Goal: Information Seeking & Learning: Learn about a topic

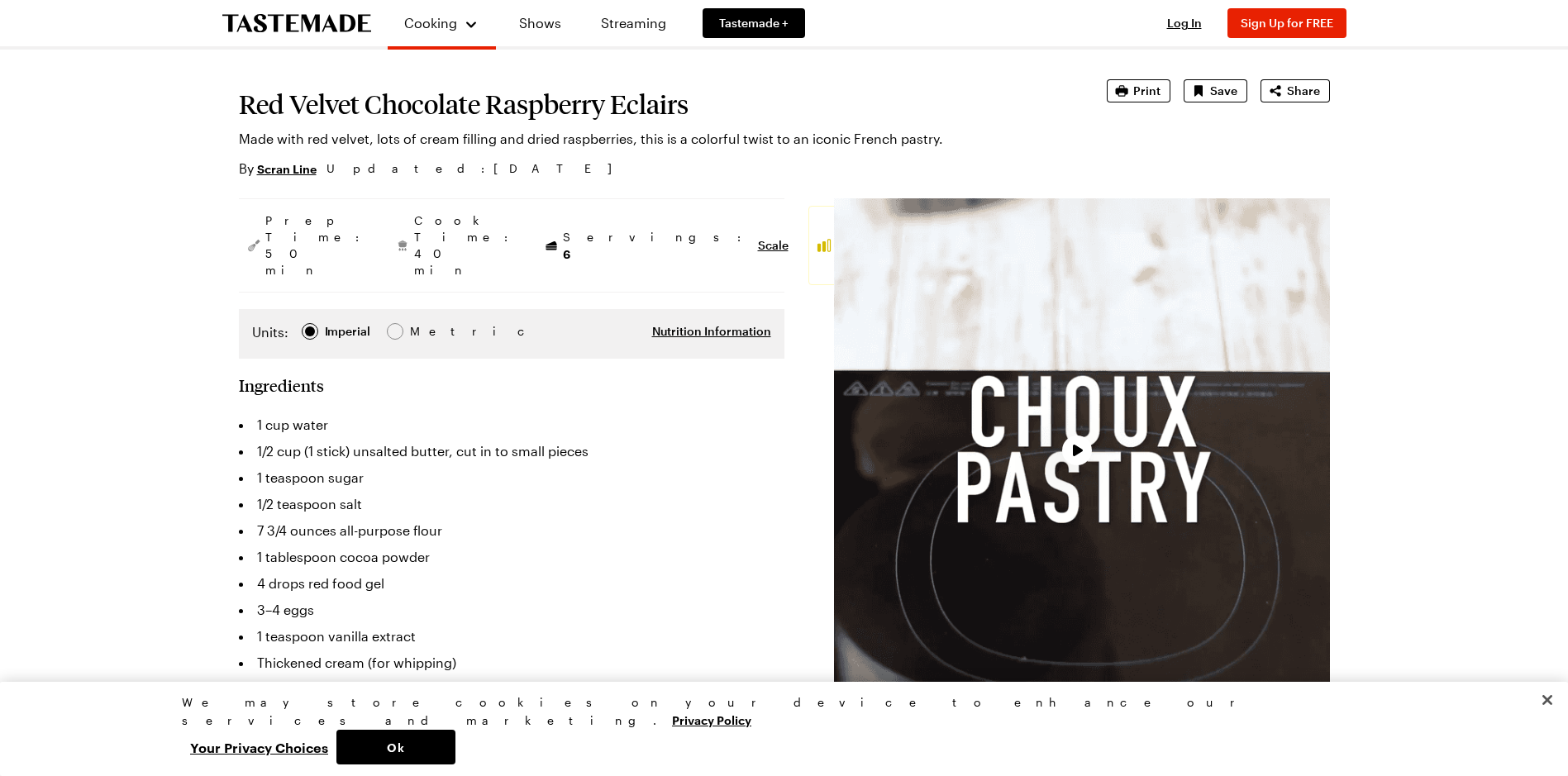
click at [379, 544] on li "1 tablespoon cocoa powder" at bounding box center [512, 557] width 546 height 27
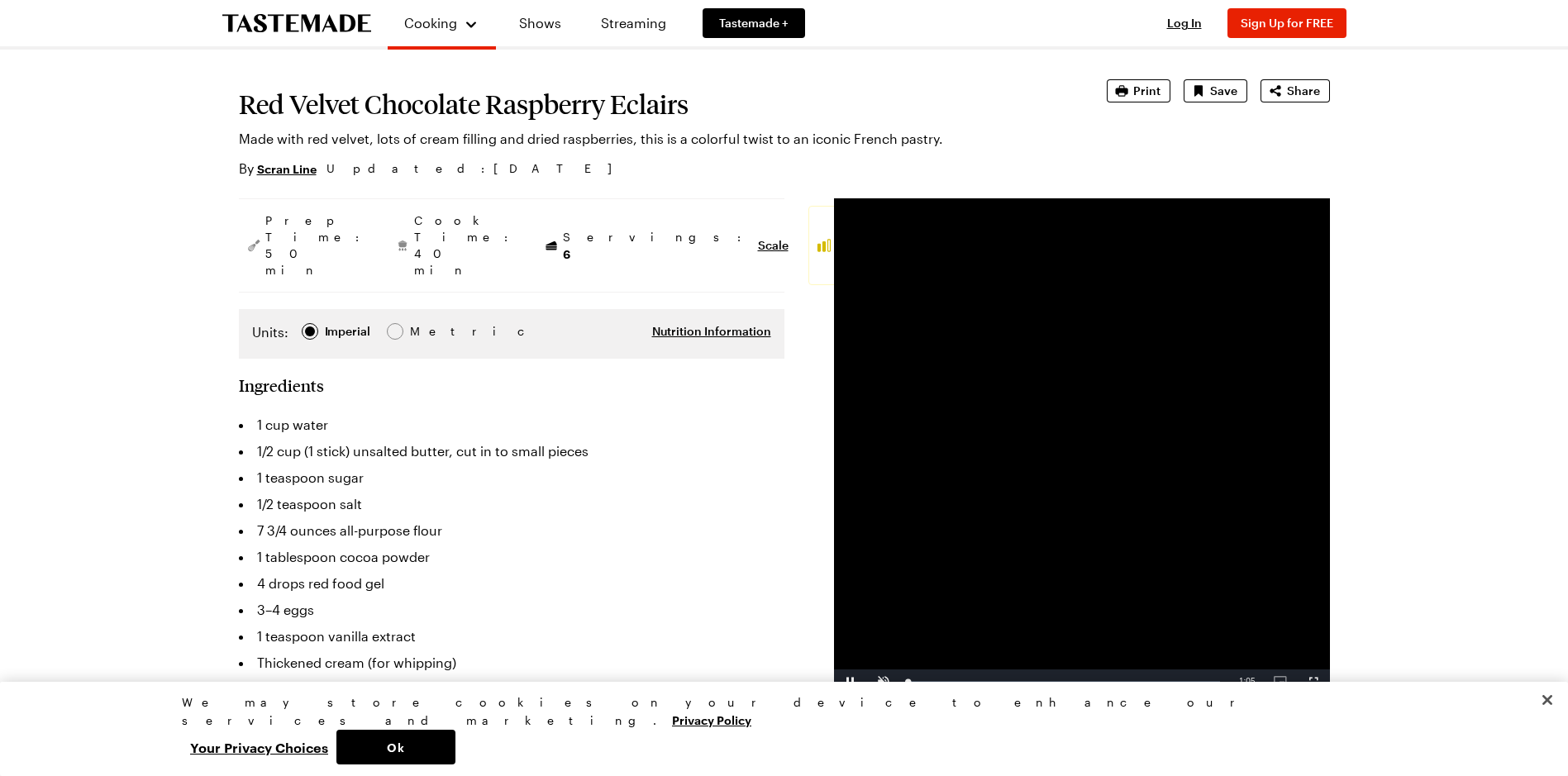
click at [369, 571] on li "4 drops red food gel" at bounding box center [512, 584] width 546 height 27
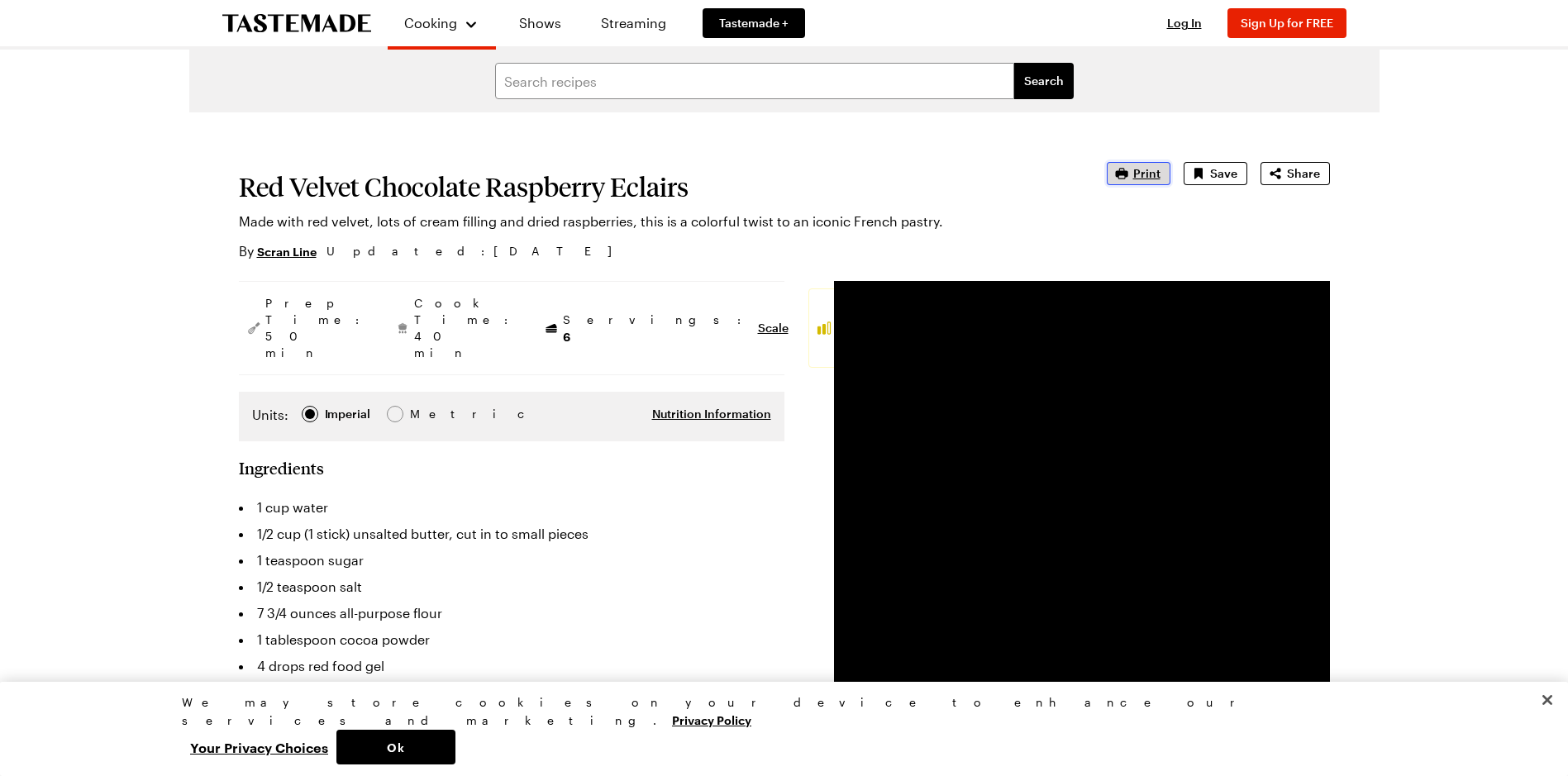
click at [1147, 176] on span "Print" at bounding box center [1148, 173] width 28 height 16
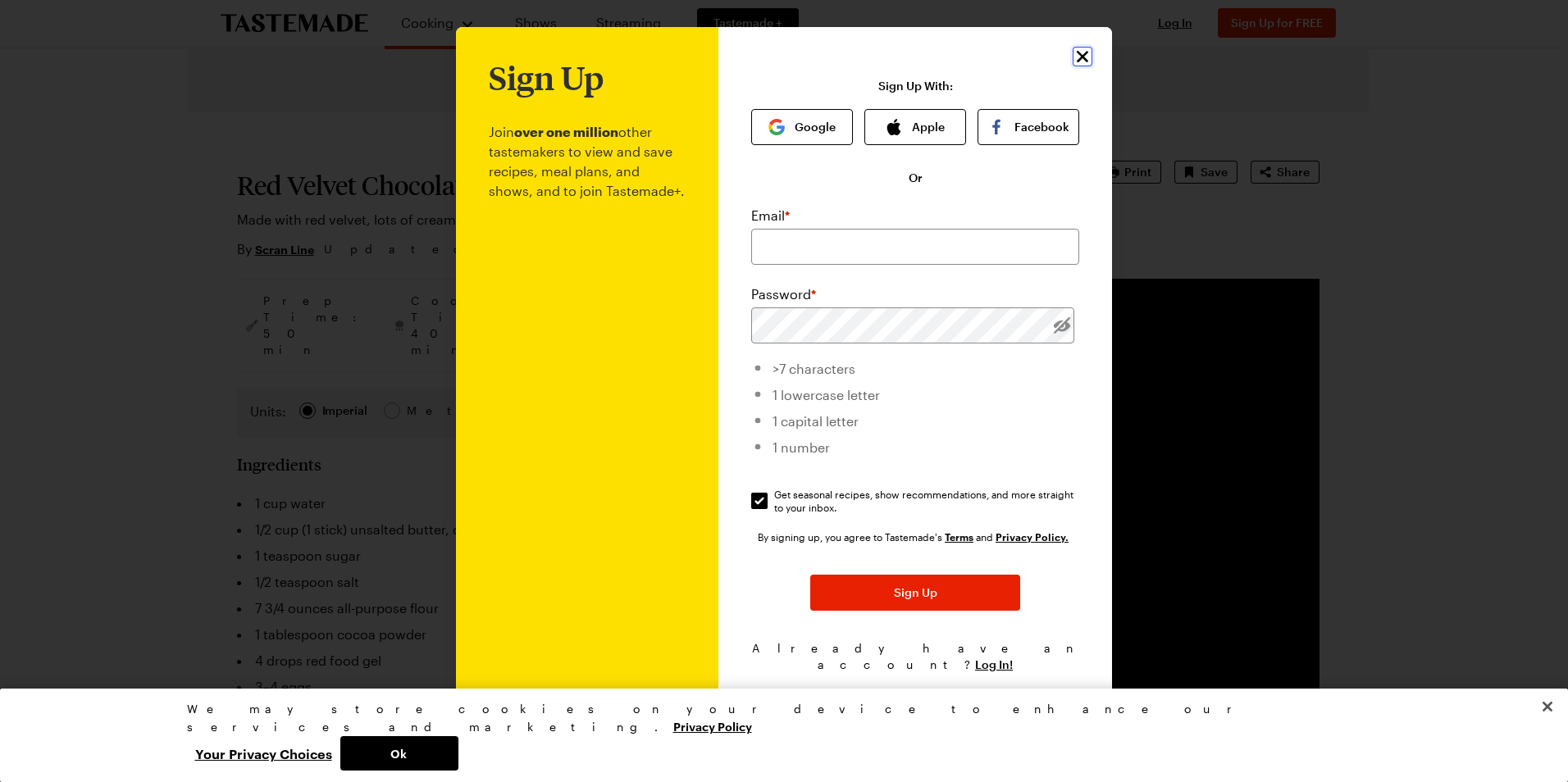
drag, startPoint x: 1088, startPoint y: 72, endPoint x: 1071, endPoint y: 75, distance: 17.3
click at [1086, 67] on icon "Close" at bounding box center [1082, 57] width 20 height 20
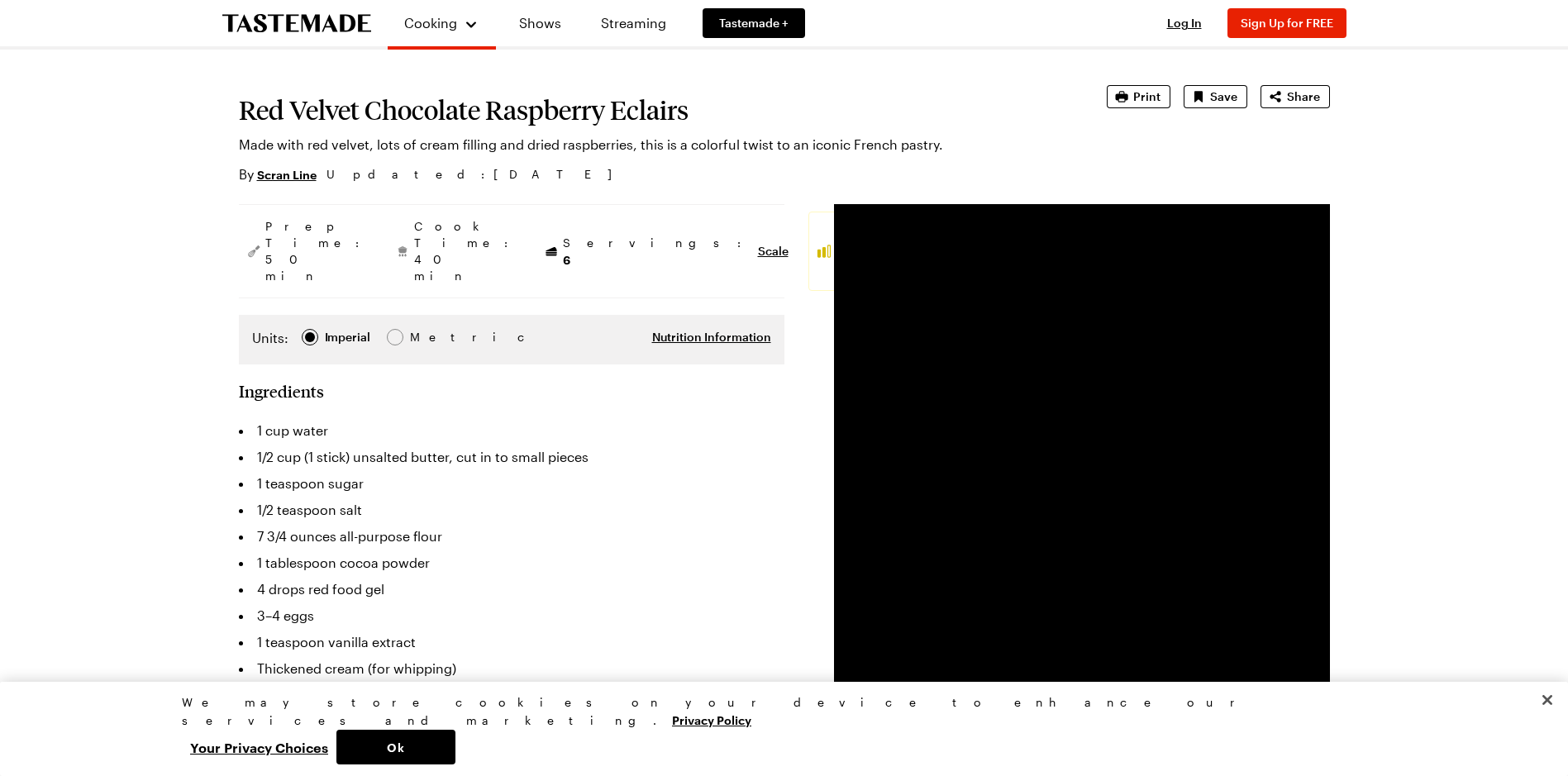
scroll to position [165, 0]
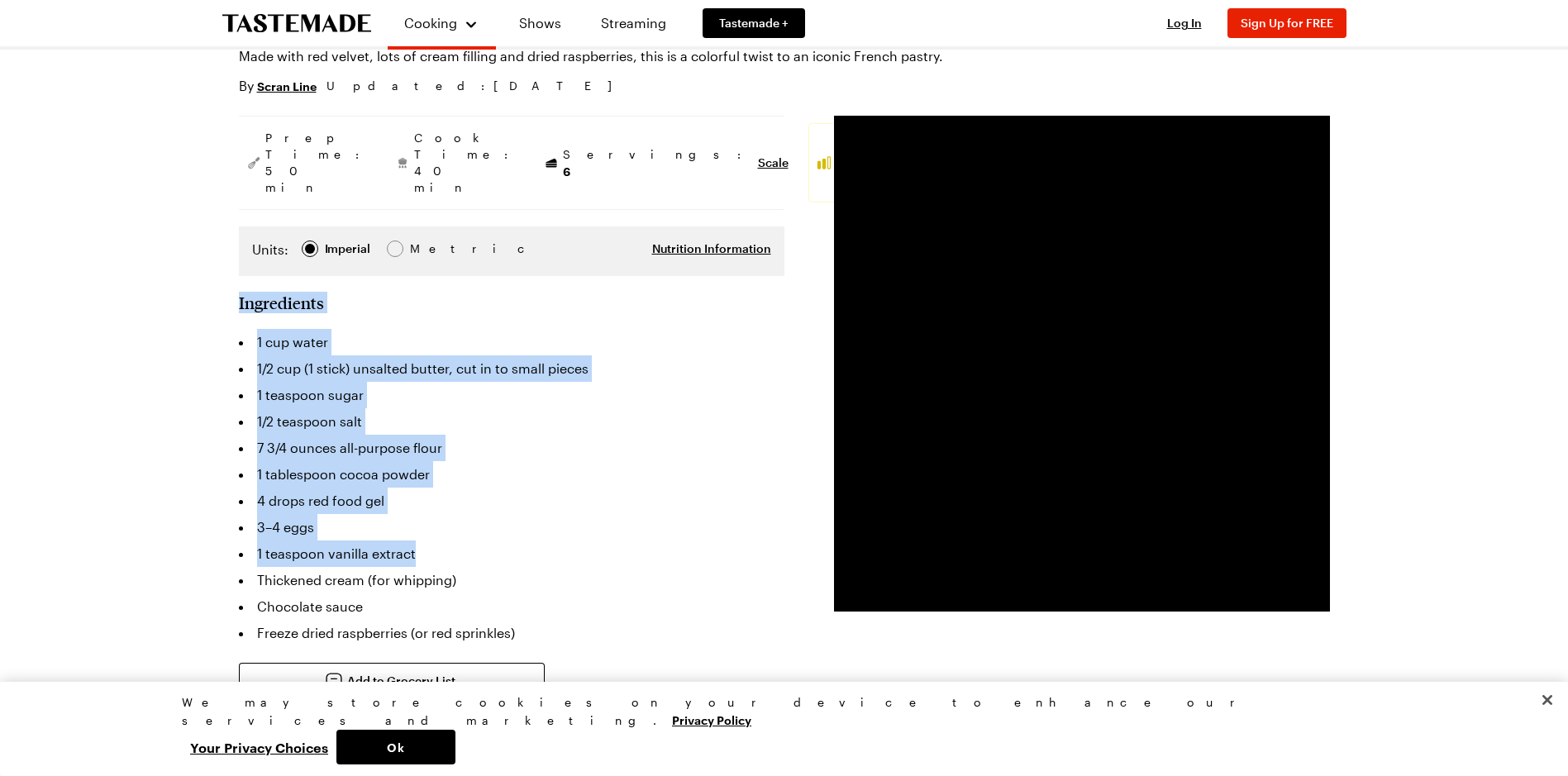
drag, startPoint x: 233, startPoint y: 249, endPoint x: 554, endPoint y: 511, distance: 414.3
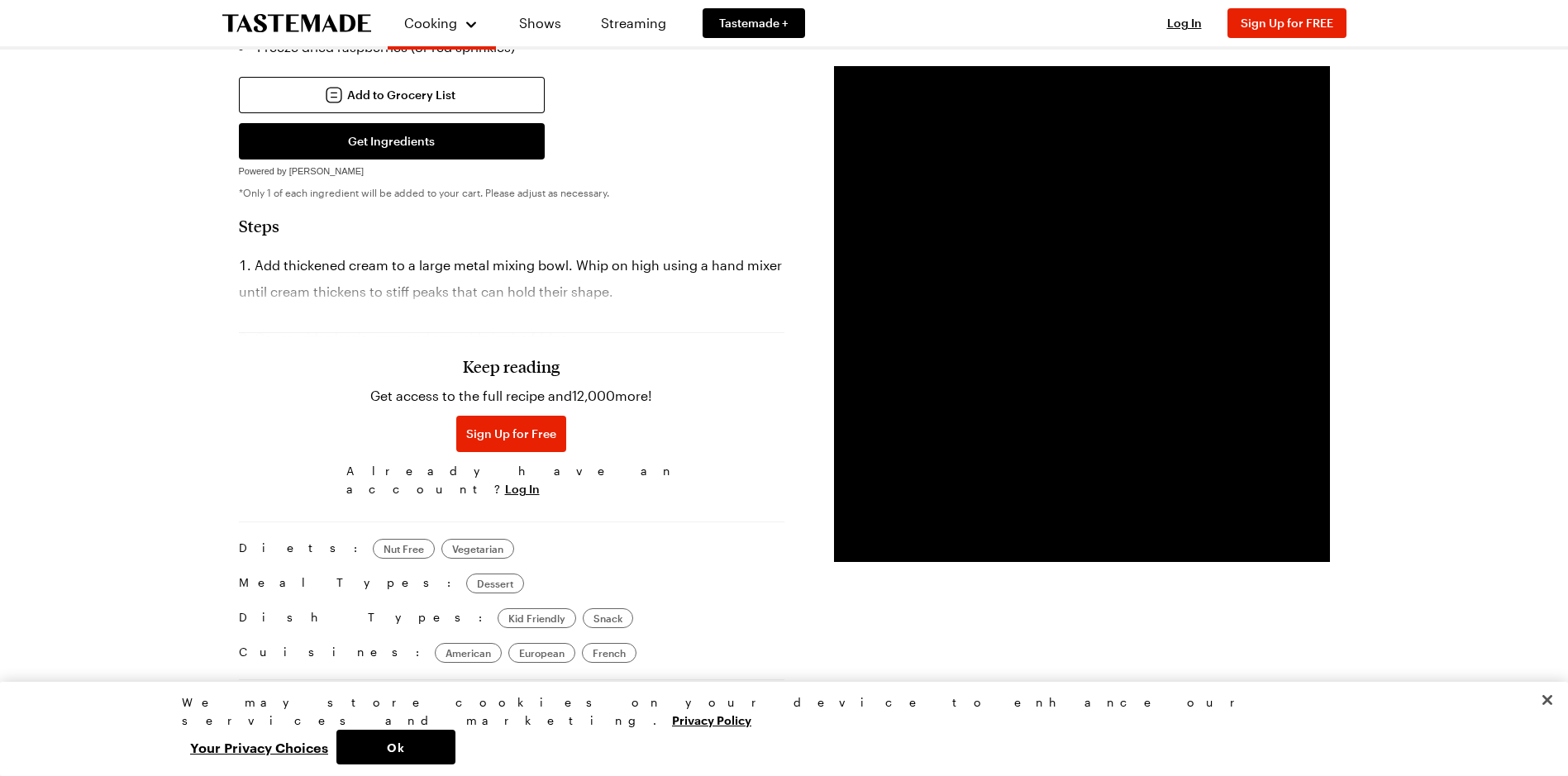
scroll to position [744, 0]
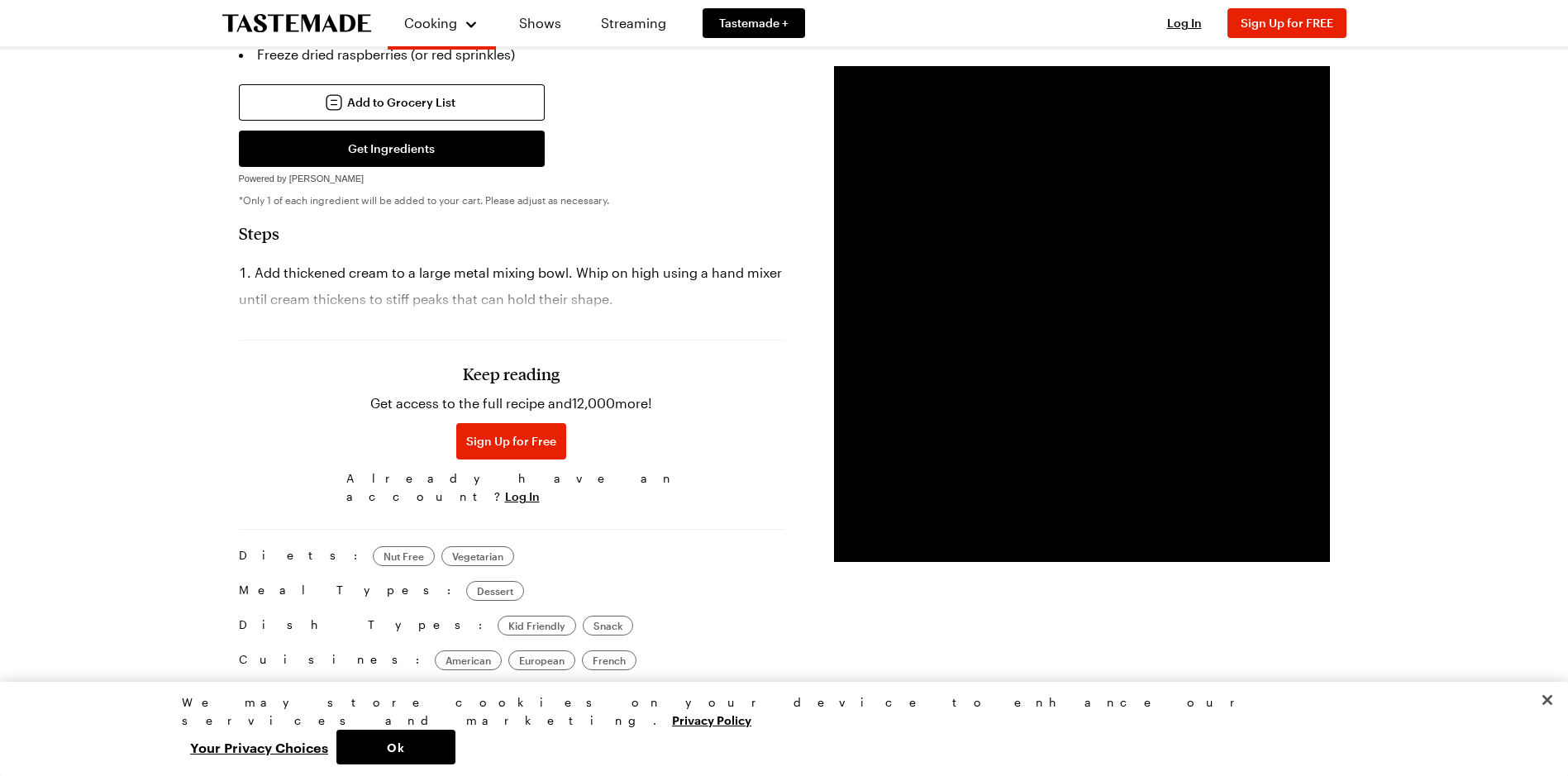
click at [537, 281] on div "Keep reading Get access to the full recipe and 12,000 more! Sign Up for Free Al…" at bounding box center [512, 396] width 546 height 230
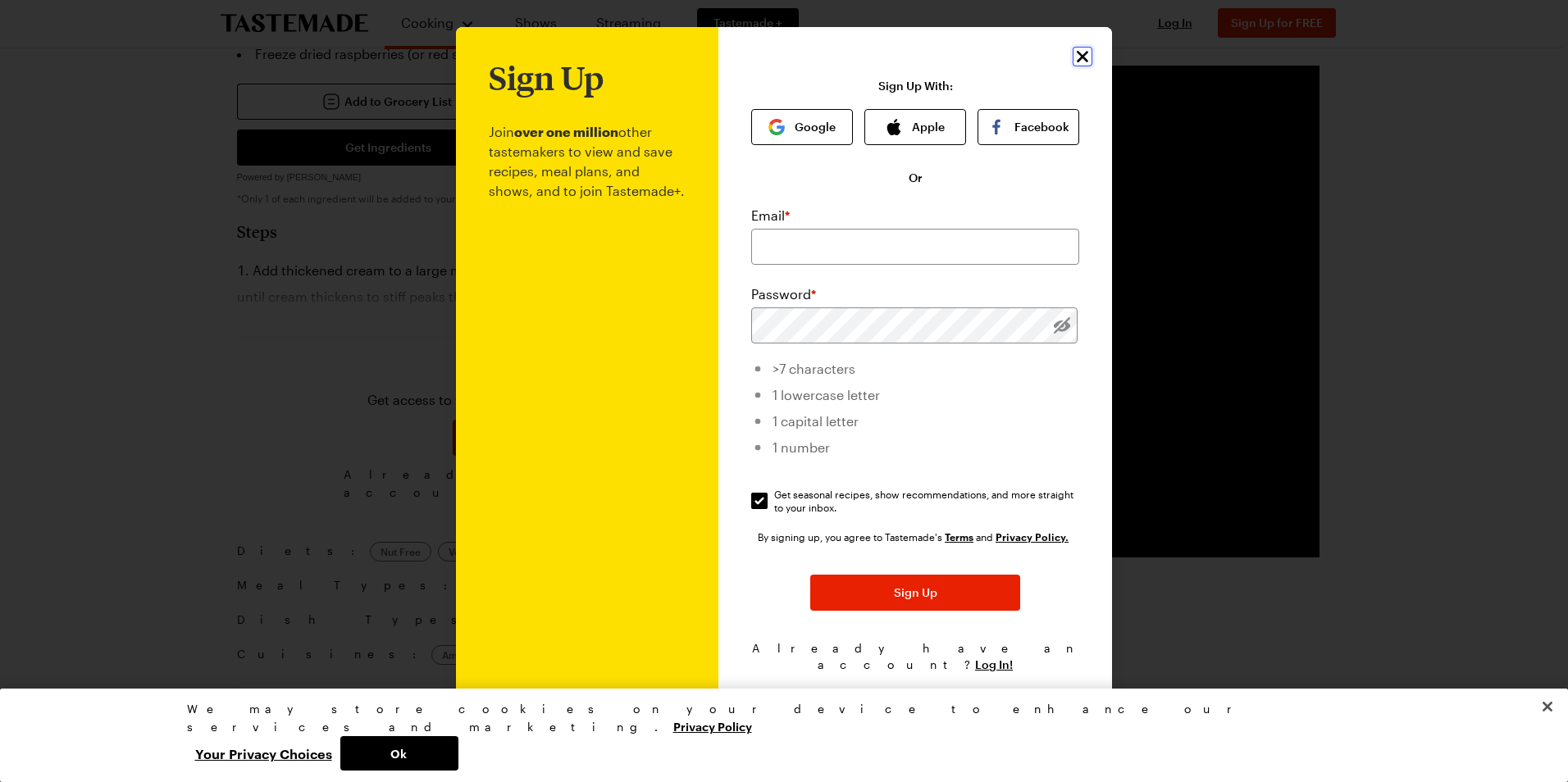
click at [1082, 67] on icon "Close" at bounding box center [1082, 57] width 20 height 20
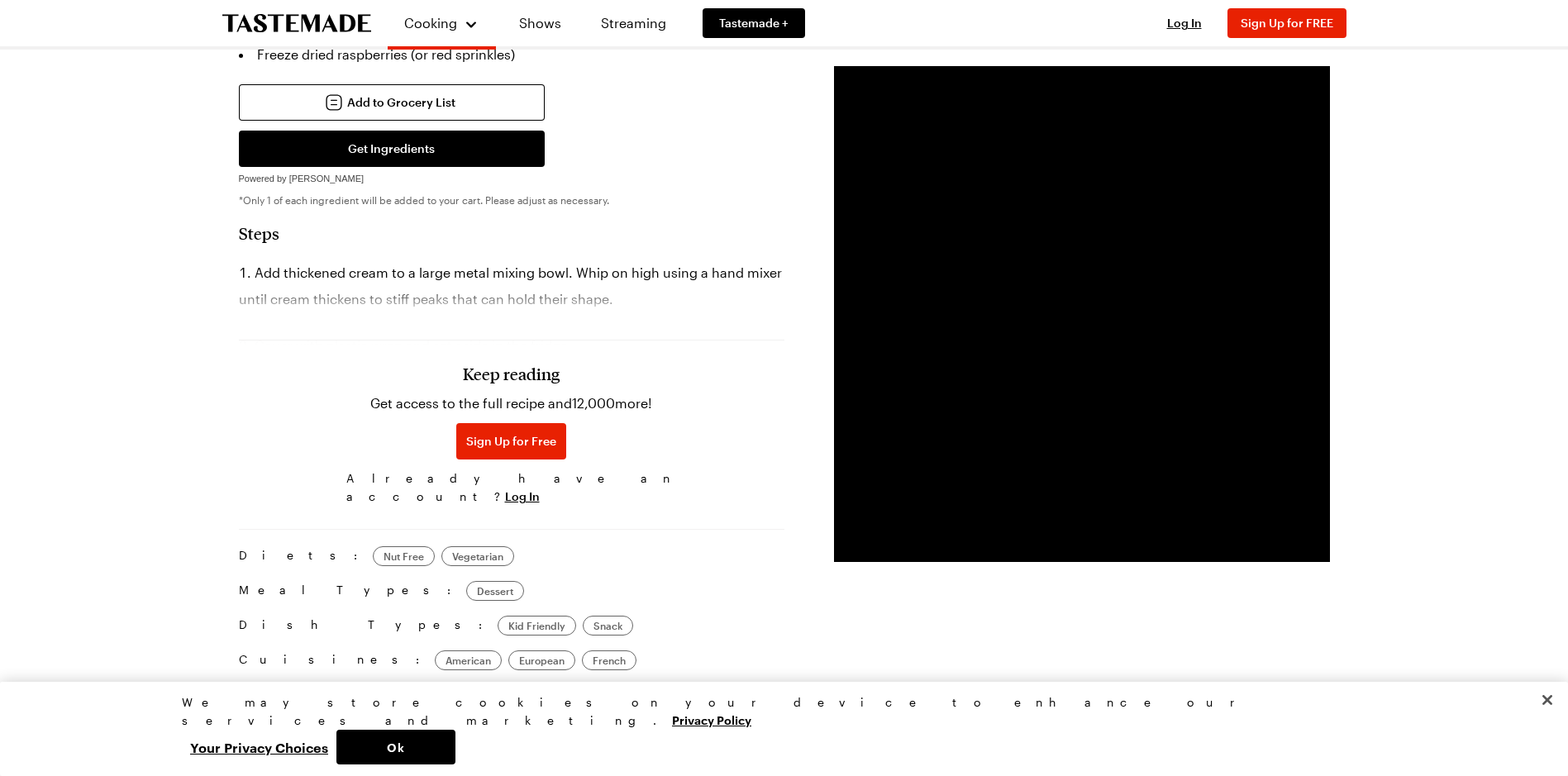
click at [527, 281] on div "Keep reading Get access to the full recipe and 12,000 more! Sign Up for Free Al…" at bounding box center [512, 396] width 546 height 230
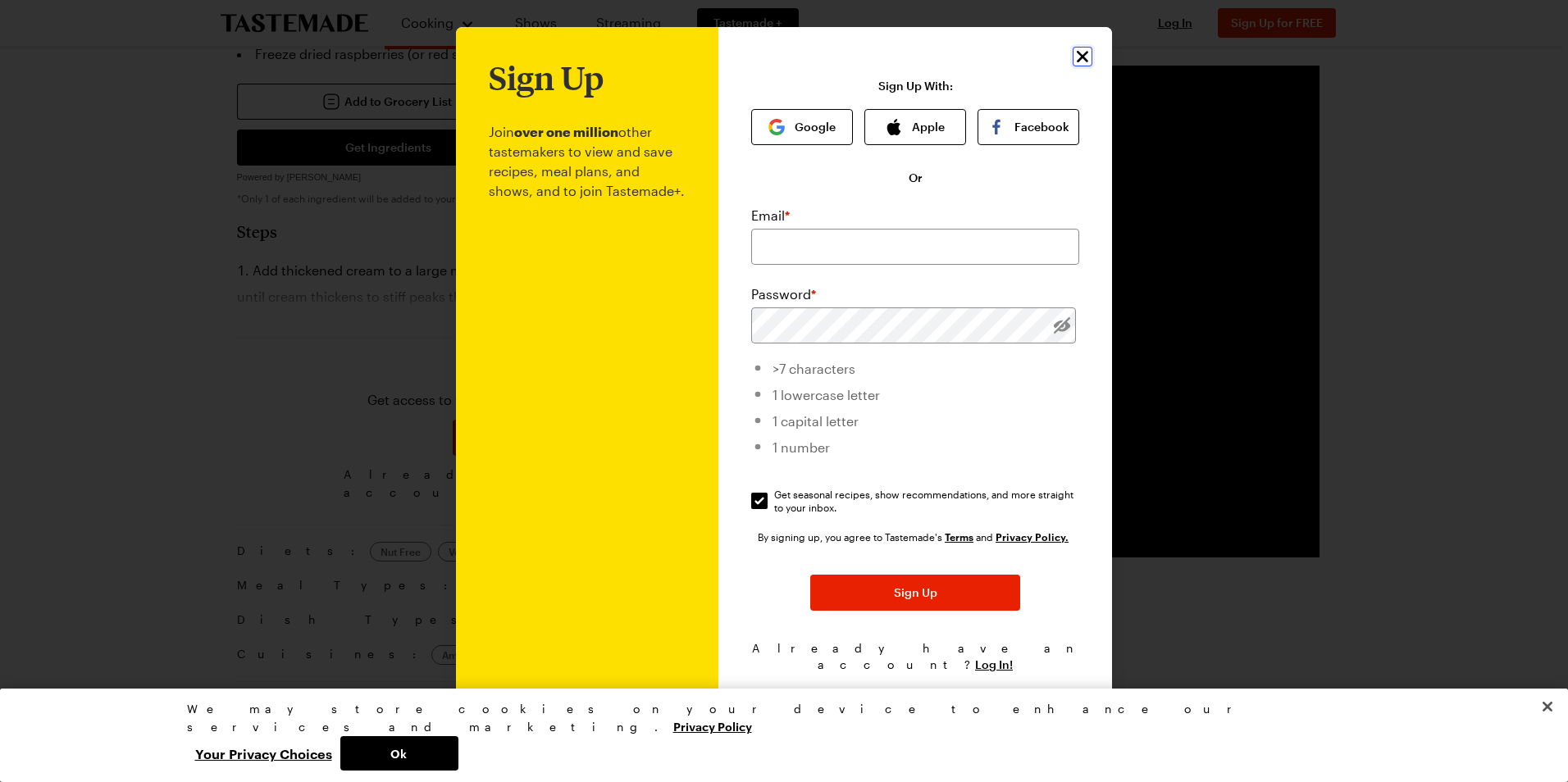
click at [1082, 67] on icon "Close" at bounding box center [1082, 57] width 20 height 20
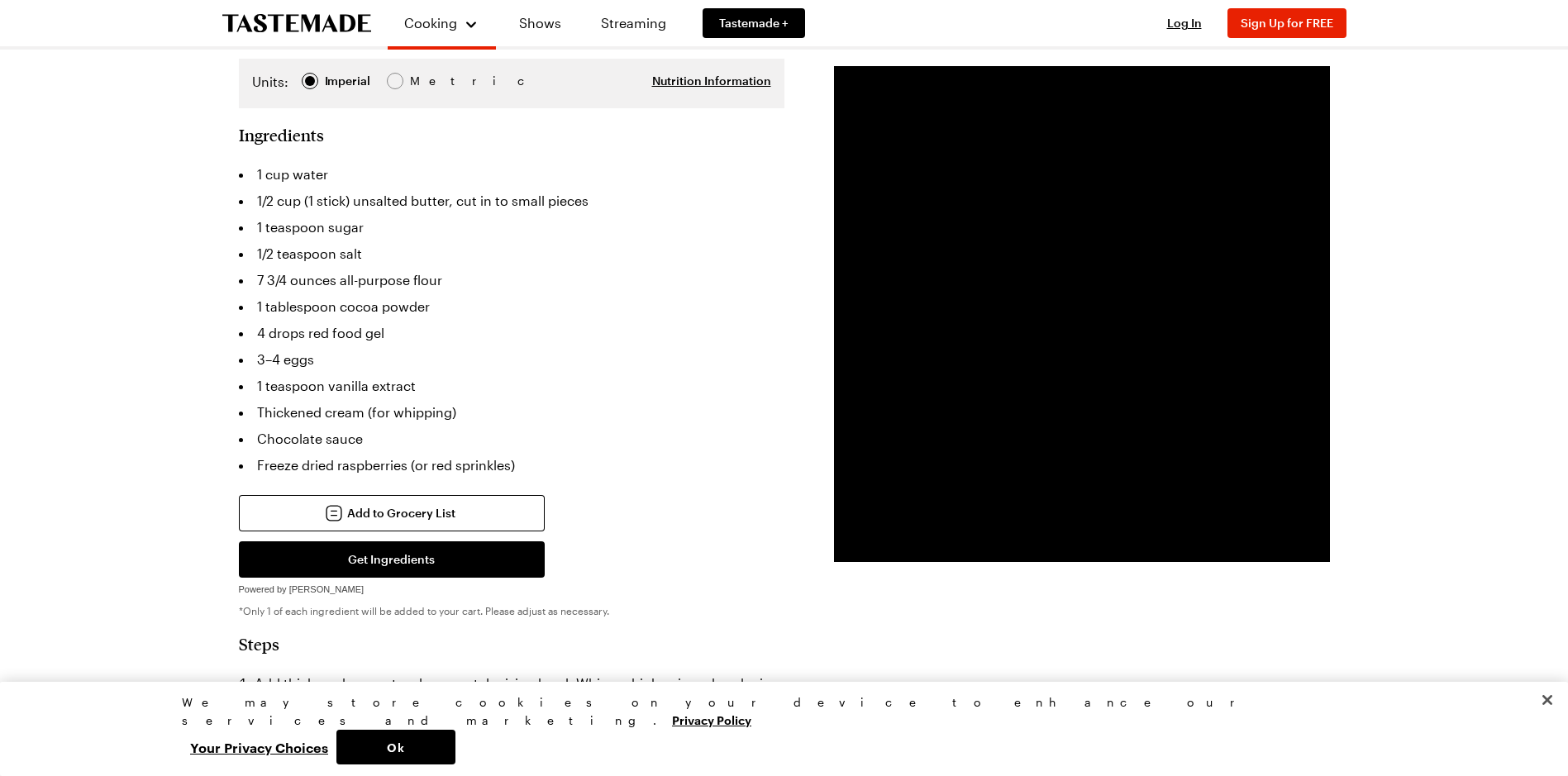
scroll to position [331, 0]
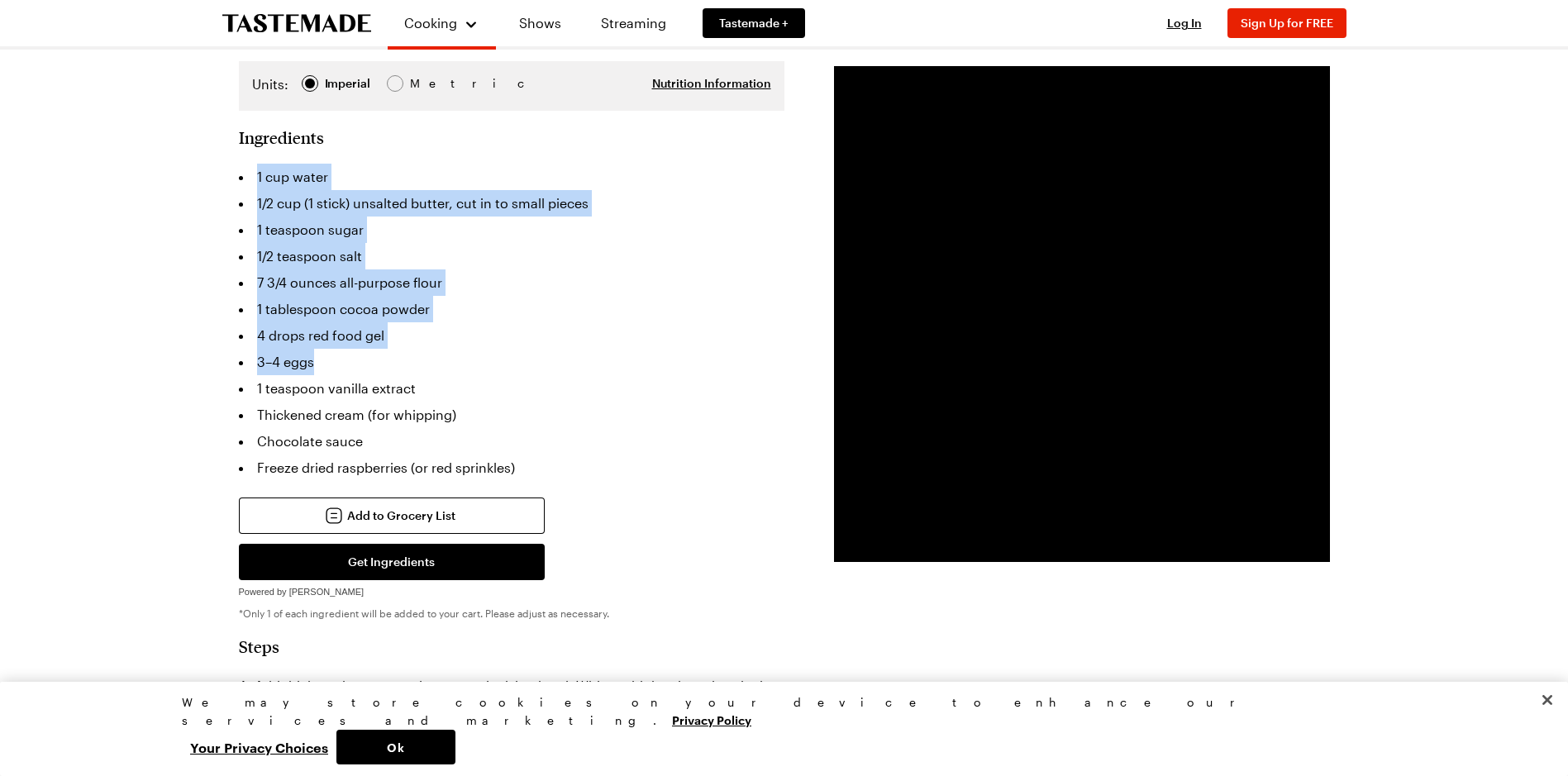
drag, startPoint x: 323, startPoint y: 310, endPoint x: 252, endPoint y: 135, distance: 188.9
click at [252, 164] on ul "1 cup water 1/2 cup (1 stick) unsalted butter, cut in to small pieces 1 teaspoo…" at bounding box center [512, 323] width 546 height 318
copy ul "1 cup water 1/2 cup (1 stick) unsalted butter, cut in to small pieces 1 teaspoo…"
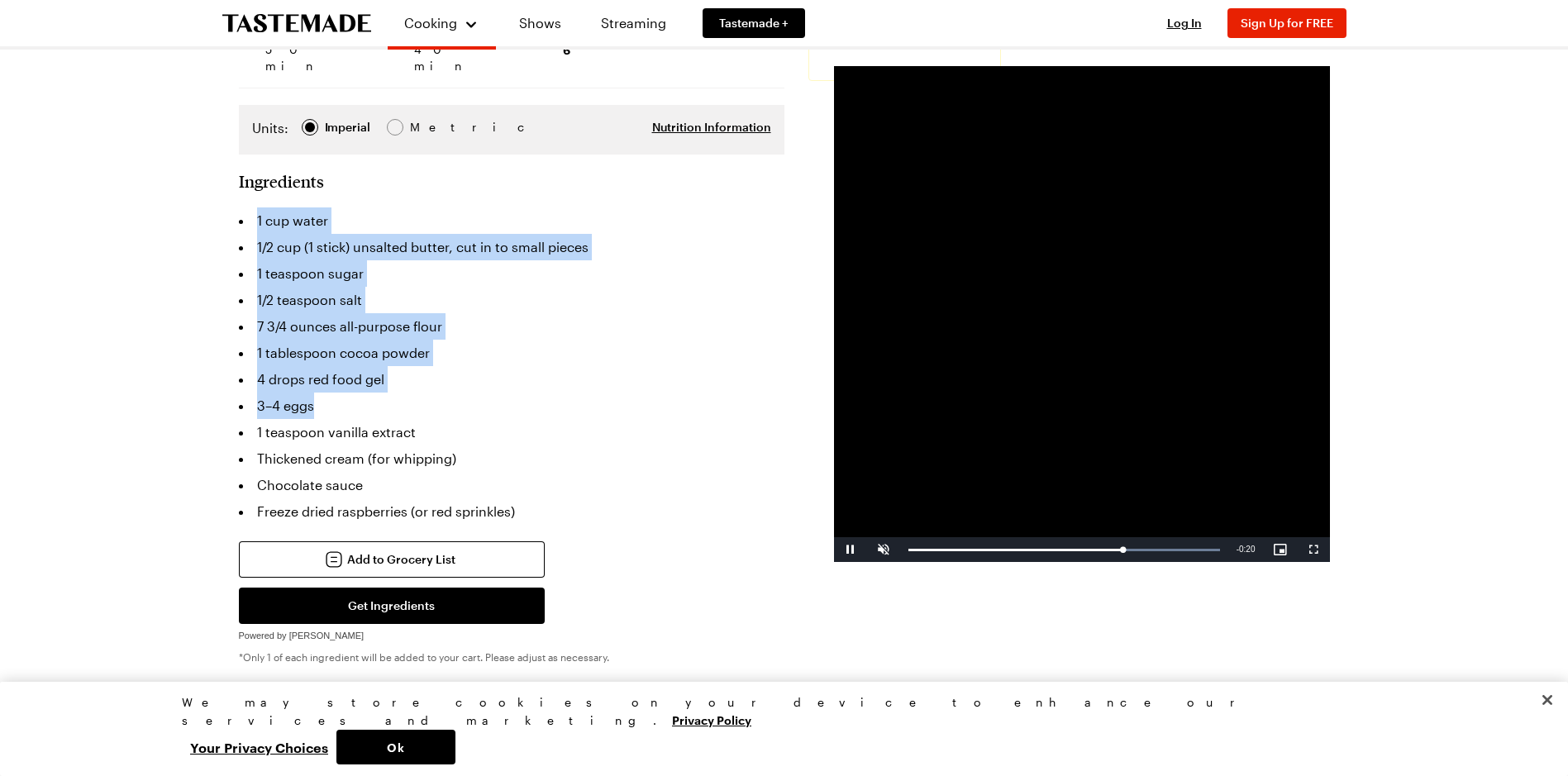
scroll to position [248, 0]
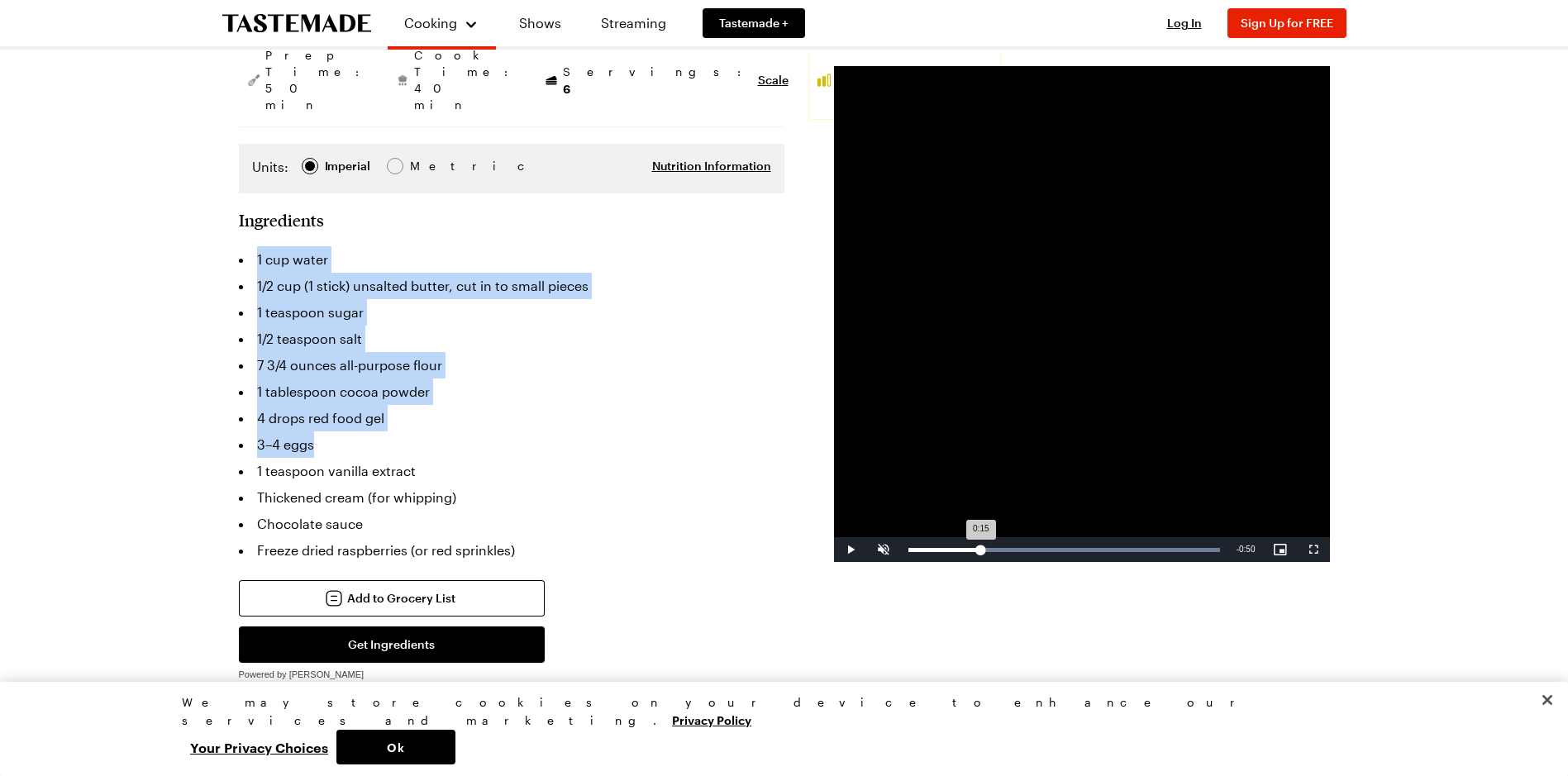
click at [980, 545] on div "Loaded : 100.00% 0:15 0:15" at bounding box center [1065, 549] width 328 height 25
click at [968, 558] on div "Loaded : 100.00% 0:12 0:17" at bounding box center [1065, 549] width 328 height 25
click at [947, 551] on div "0:14" at bounding box center [942, 550] width 67 height 4
click at [926, 546] on div "Loaded : 100.00% 0:04 0:04" at bounding box center [1065, 549] width 328 height 25
click at [1080, 405] on video "Video Player" at bounding box center [1082, 314] width 496 height 495
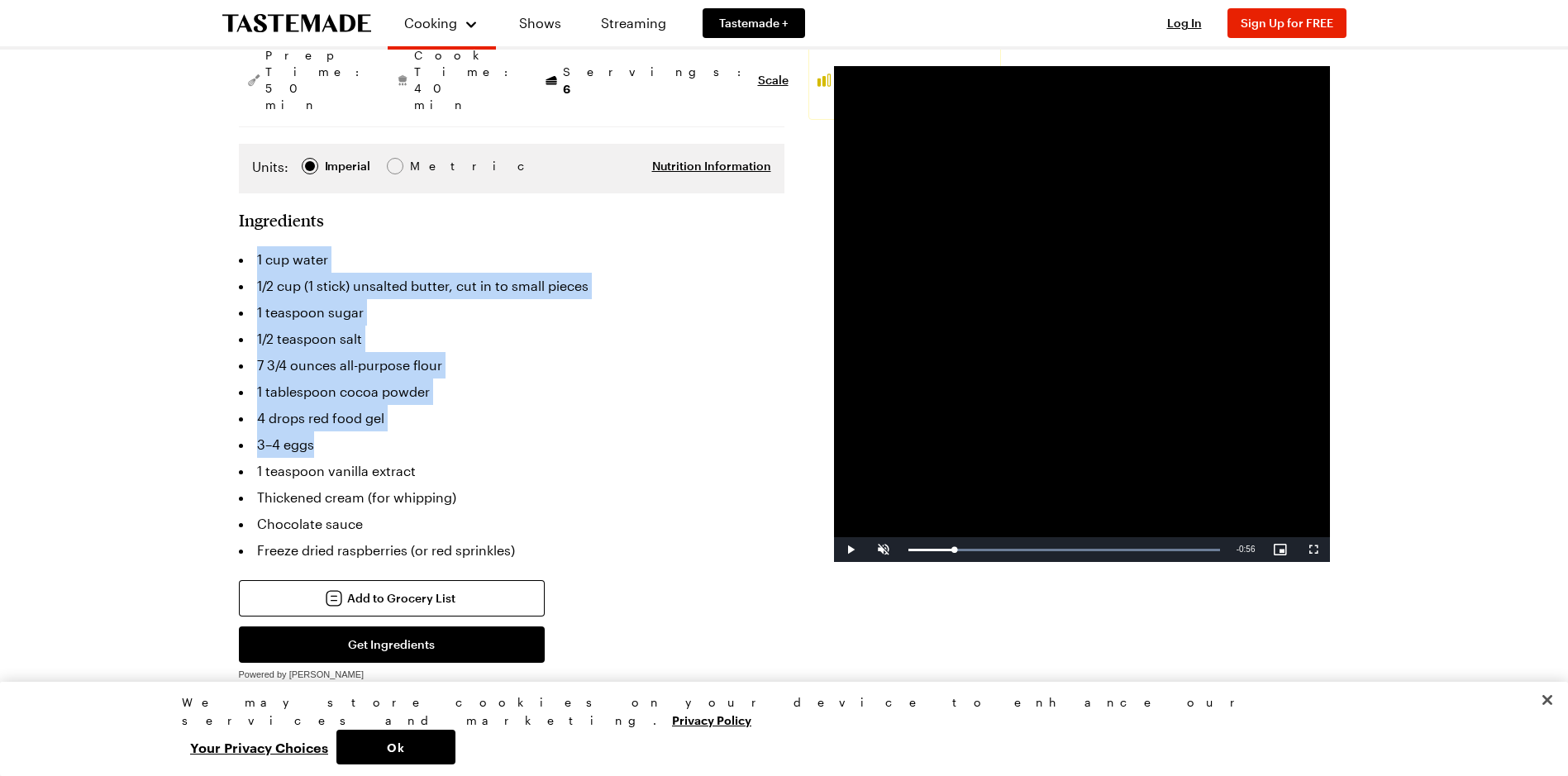
click at [1080, 405] on video "Video Player" at bounding box center [1082, 314] width 496 height 495
click at [1090, 369] on video "Video Player" at bounding box center [1082, 314] width 496 height 495
click at [1027, 319] on video "Video Player" at bounding box center [1082, 314] width 496 height 495
click at [957, 548] on div "Loaded : 100.00% 0:10 0:10" at bounding box center [1064, 550] width 312 height 4
click at [1171, 268] on video "Video Player" at bounding box center [1082, 314] width 496 height 495
